Goal: Transaction & Acquisition: Subscribe to service/newsletter

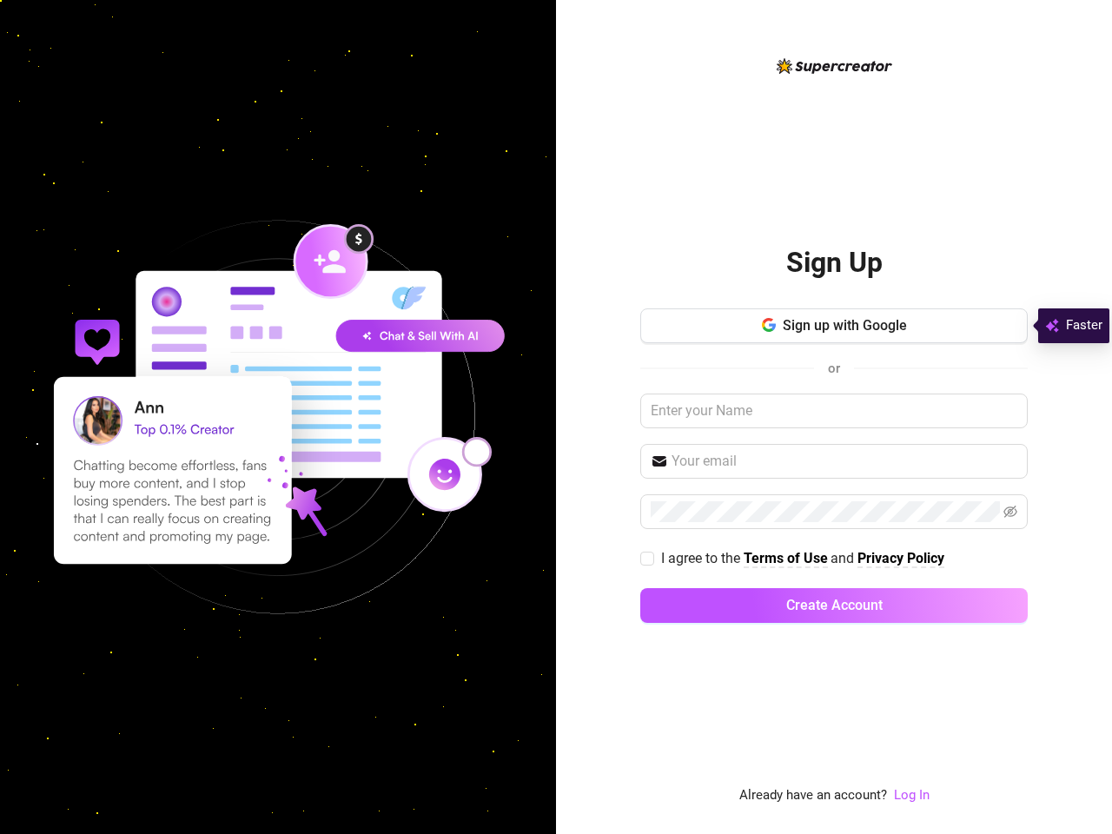
click at [556, 417] on div "Sign Up Sign up with Google or I agree to the Terms of Use and Privacy Policy C…" at bounding box center [834, 417] width 556 height 834
click at [834, 326] on span "Sign up with Google" at bounding box center [845, 325] width 124 height 17
click at [769, 325] on icon "button" at bounding box center [772, 327] width 7 height 7
click at [834, 461] on input "text" at bounding box center [845, 461] width 346 height 21
click at [1010, 512] on icon "eye-invisible" at bounding box center [1010, 512] width 14 height 12
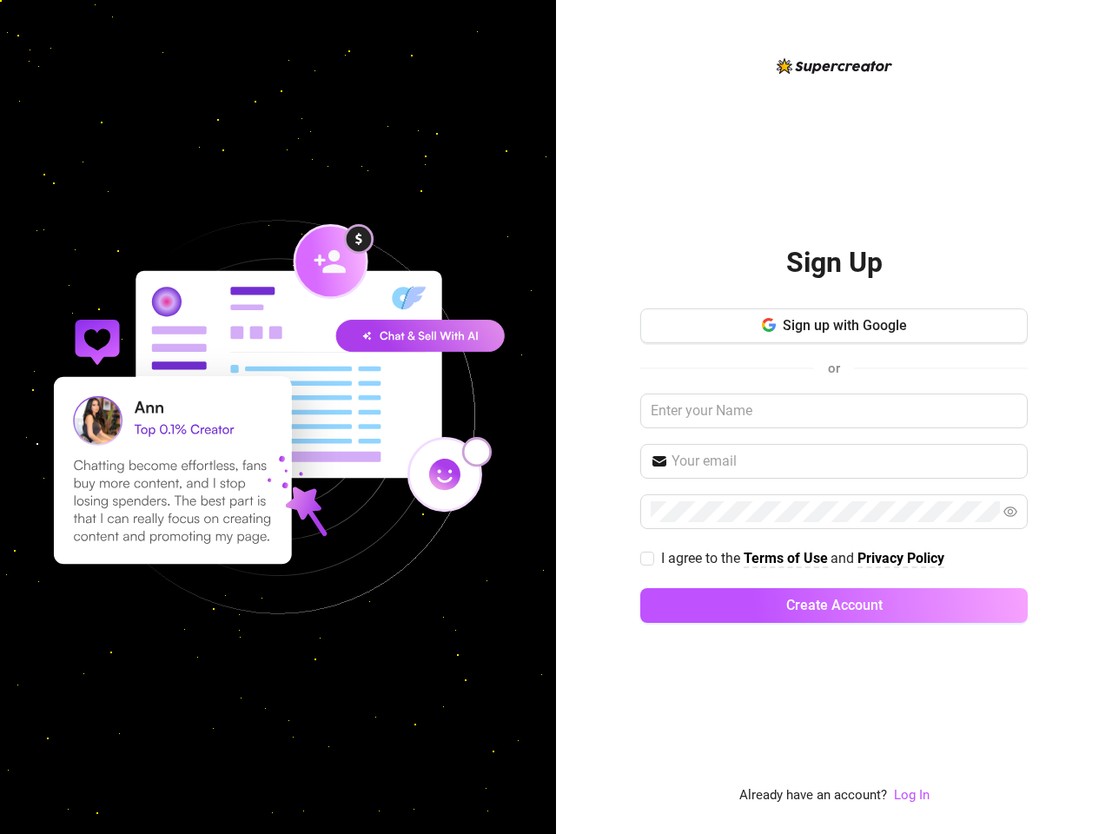
click at [834, 606] on span "Create Account" at bounding box center [834, 605] width 96 height 17
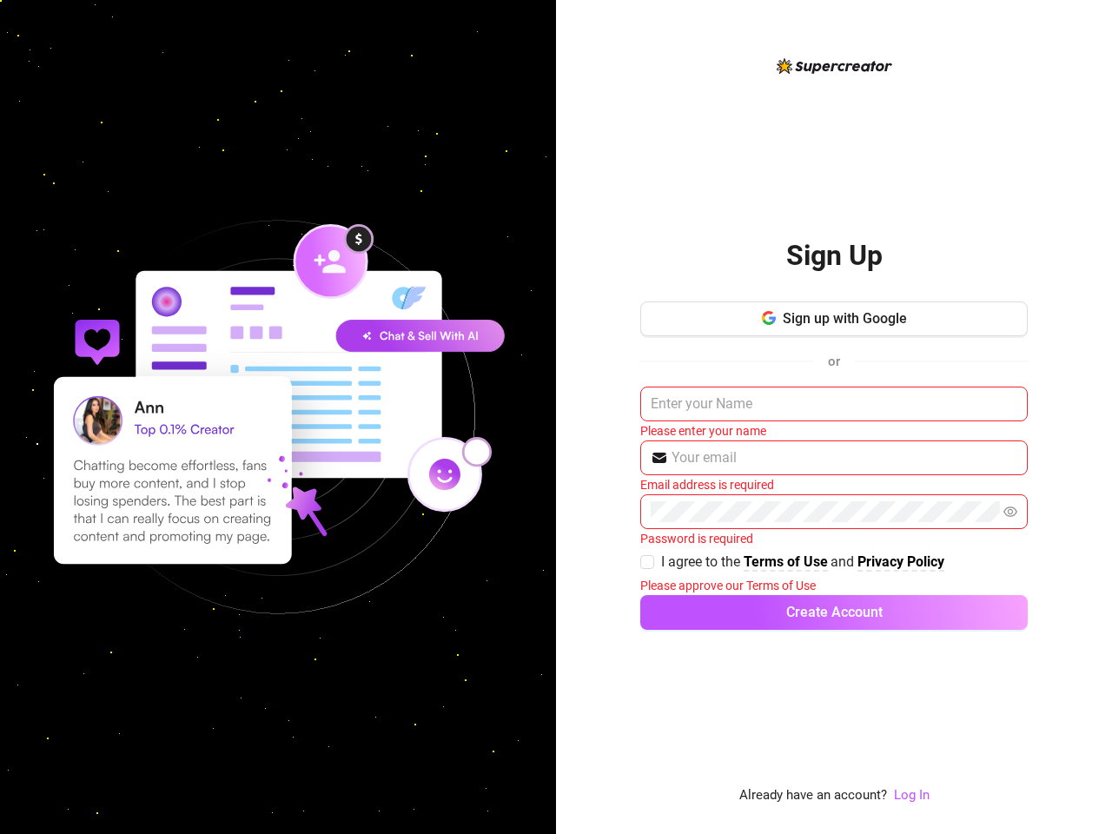
click at [910, 795] on link "Log In" at bounding box center [912, 795] width 36 height 16
